Goal: Communication & Community: Connect with others

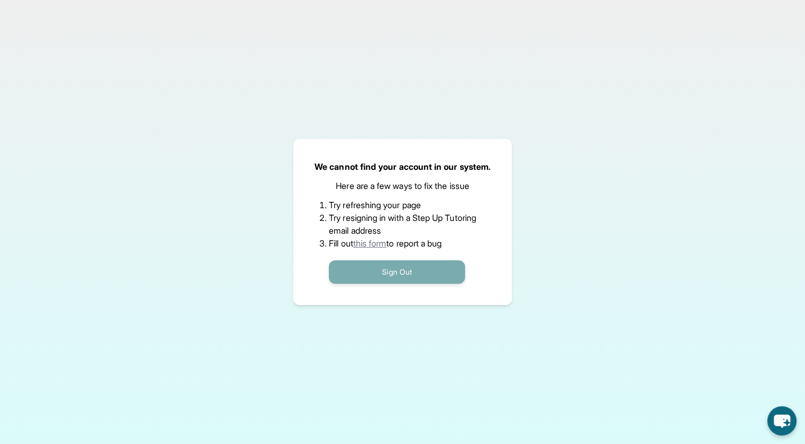
click at [413, 269] on button "Sign Out" at bounding box center [397, 271] width 136 height 23
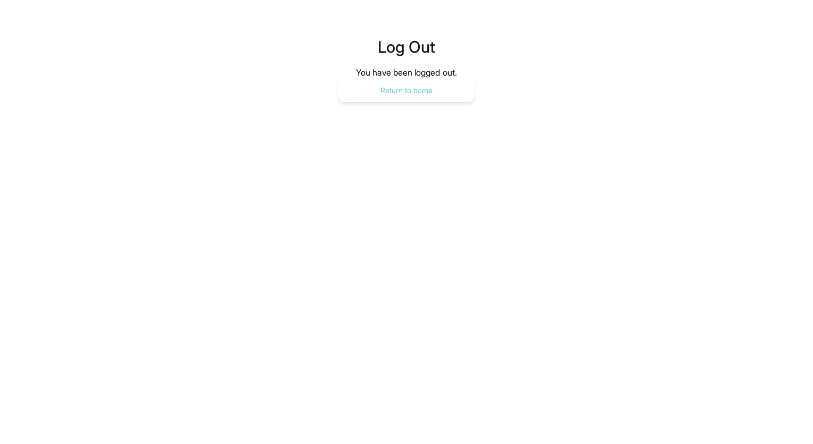
click at [422, 93] on button "Return to home" at bounding box center [406, 90] width 136 height 23
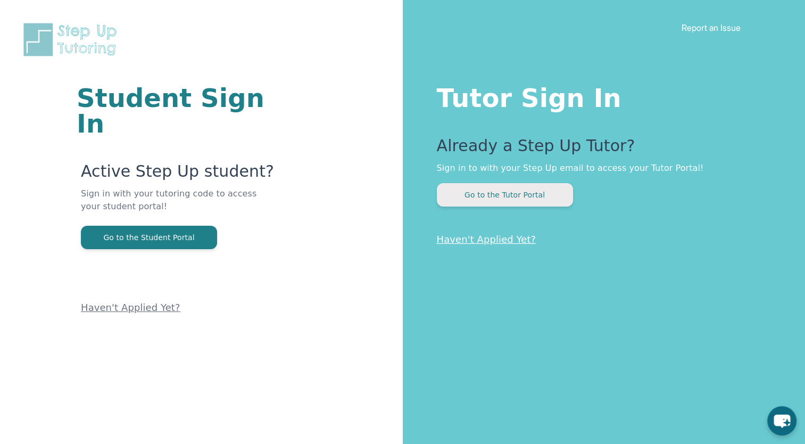
click at [502, 187] on button "Go to the Tutor Portal" at bounding box center [505, 194] width 136 height 23
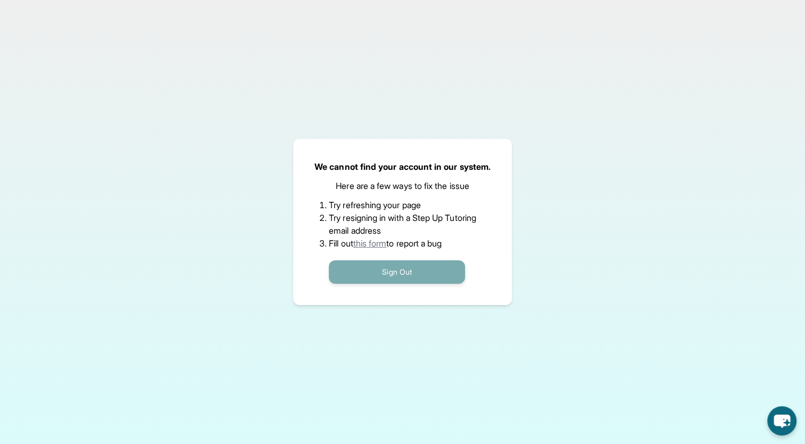
click at [382, 268] on button "Sign Out" at bounding box center [397, 271] width 136 height 23
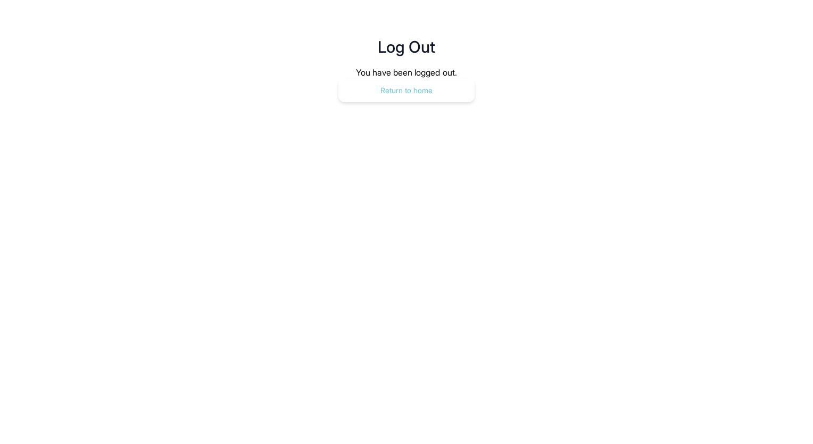
click at [432, 91] on button "Return to home" at bounding box center [406, 90] width 136 height 23
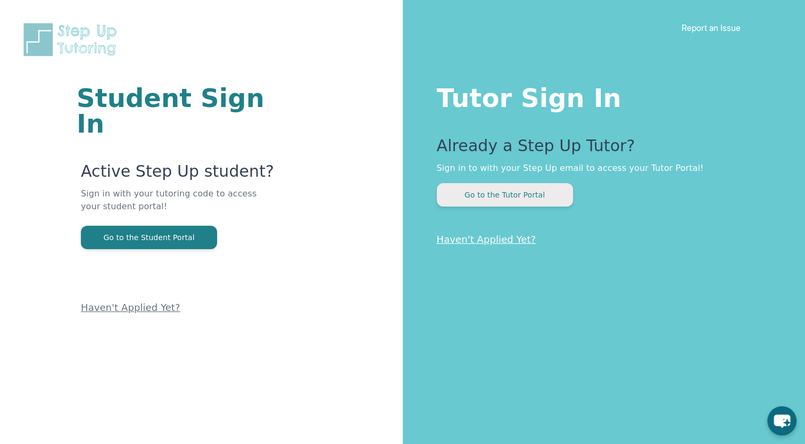
click at [491, 188] on button "Go to the Tutor Portal" at bounding box center [505, 194] width 136 height 23
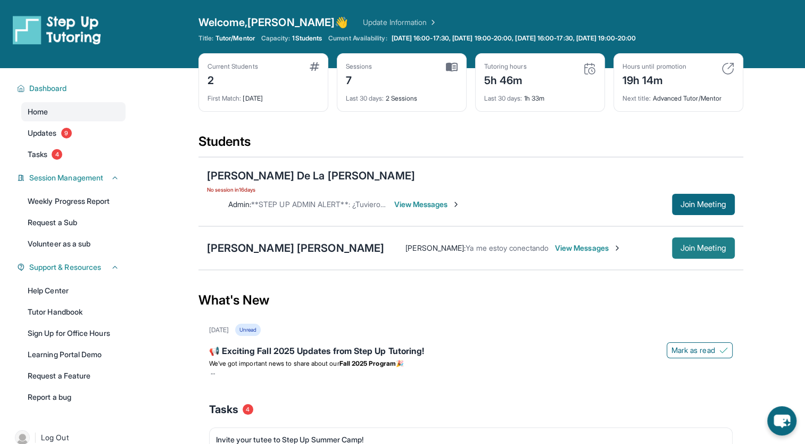
click at [716, 245] on span "Join Meeting" at bounding box center [703, 248] width 46 height 6
click at [269, 242] on div "Lorena Bueno Simon Maria Mera : Ya me estoy conectando View Messages Join Meeti…" at bounding box center [470, 248] width 545 height 44
click at [555, 243] on span "View Messages" at bounding box center [588, 248] width 66 height 11
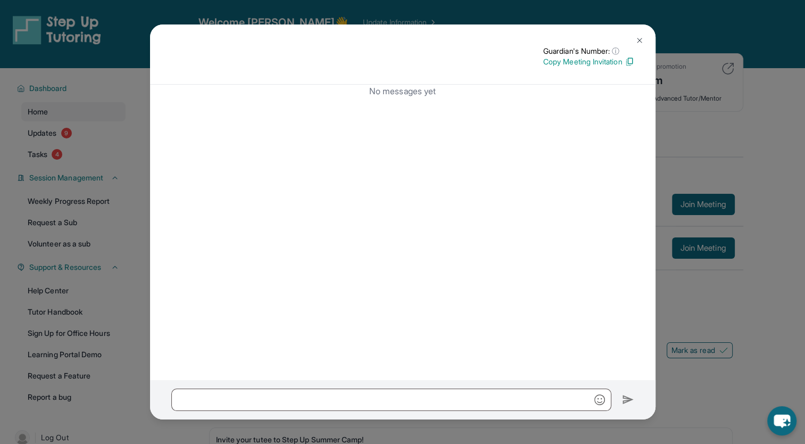
click at [638, 37] on img at bounding box center [639, 40] width 9 height 9
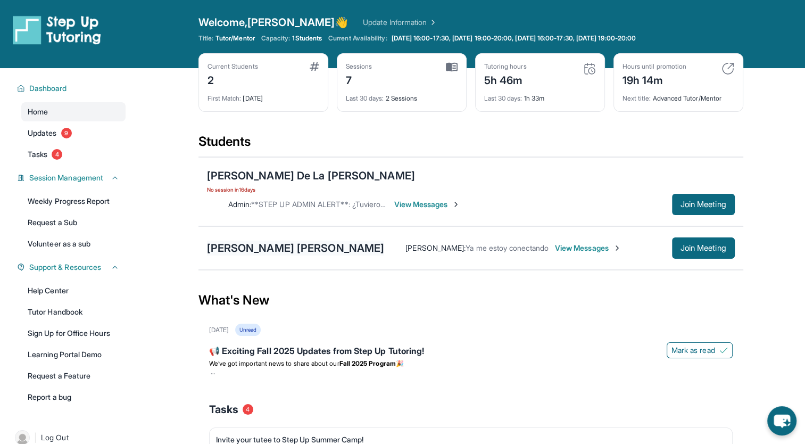
click at [244, 240] on div "Lorena Bueno Simon" at bounding box center [296, 247] width 178 height 15
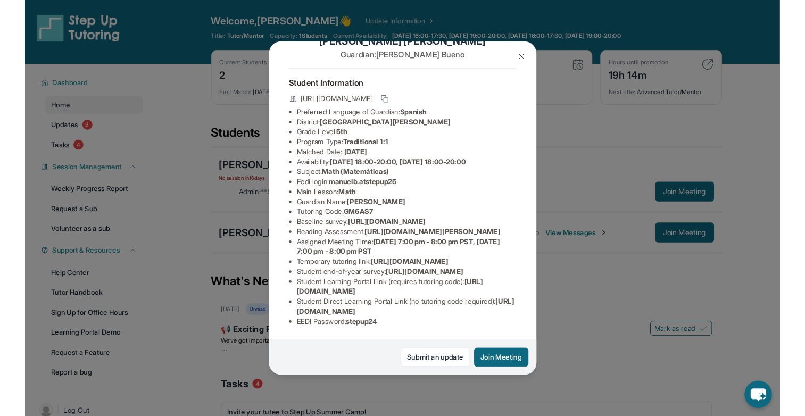
scroll to position [162, 0]
